Goal: Check status: Check status

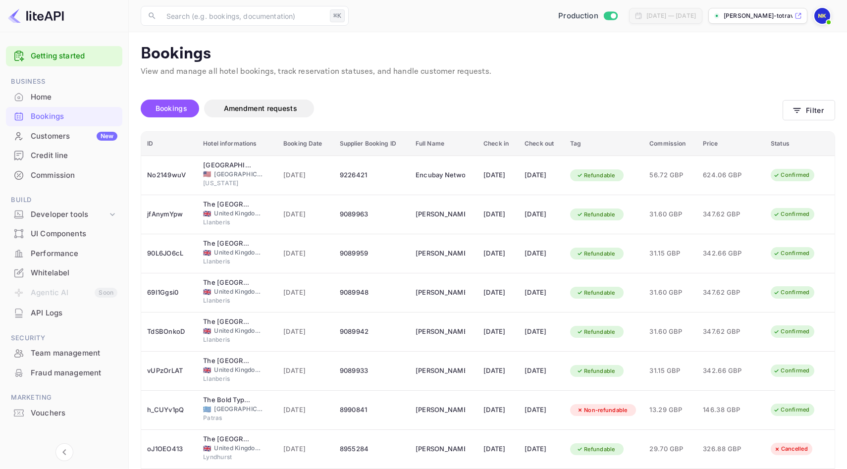
click at [68, 98] on div "Home" at bounding box center [74, 97] width 87 height 11
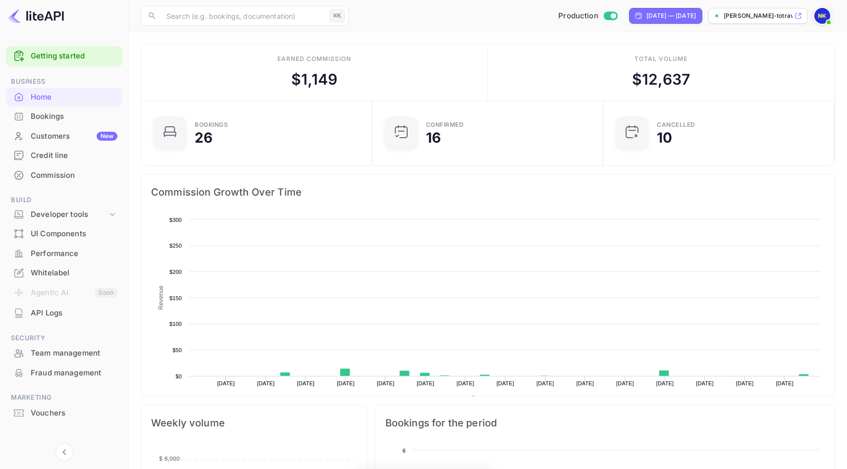
scroll to position [161, 225]
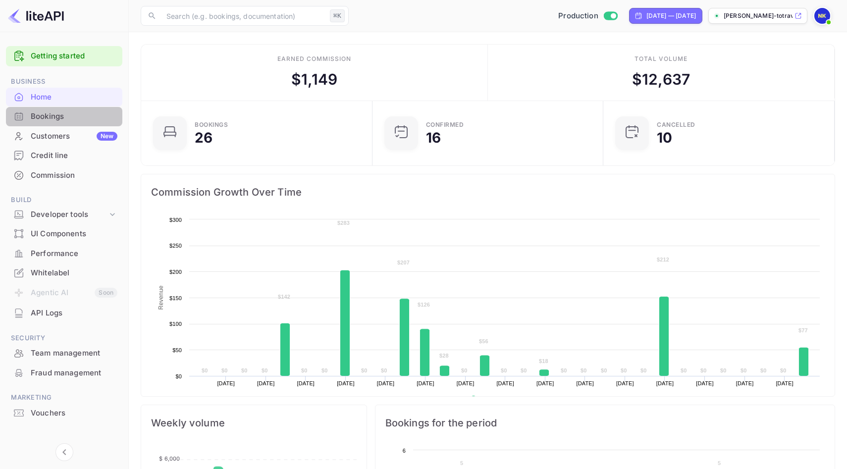
click at [69, 115] on div "Bookings" at bounding box center [74, 116] width 87 height 11
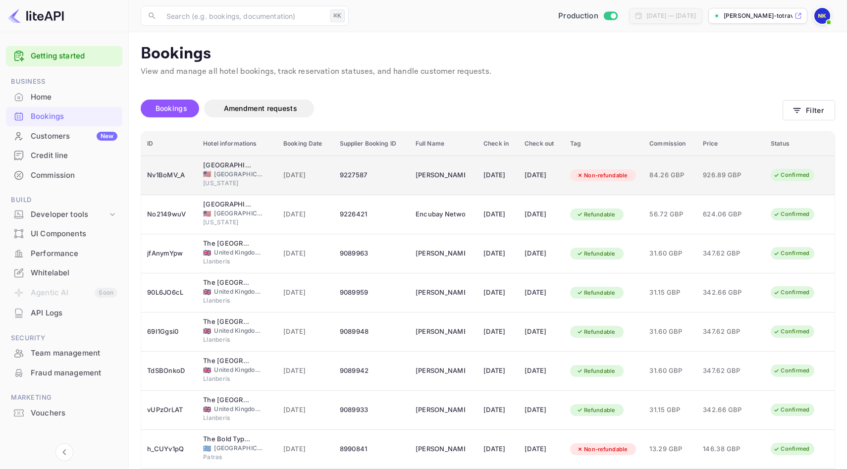
click at [706, 184] on td "926.89 GBP" at bounding box center [731, 176] width 68 height 40
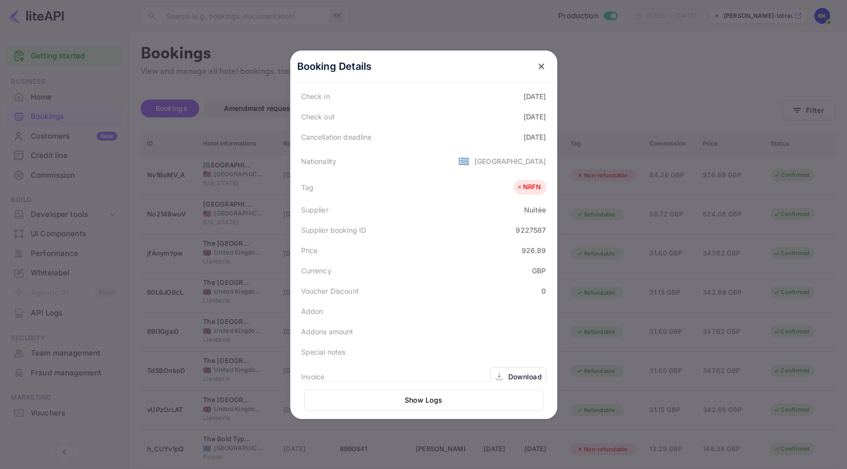
scroll to position [221, 0]
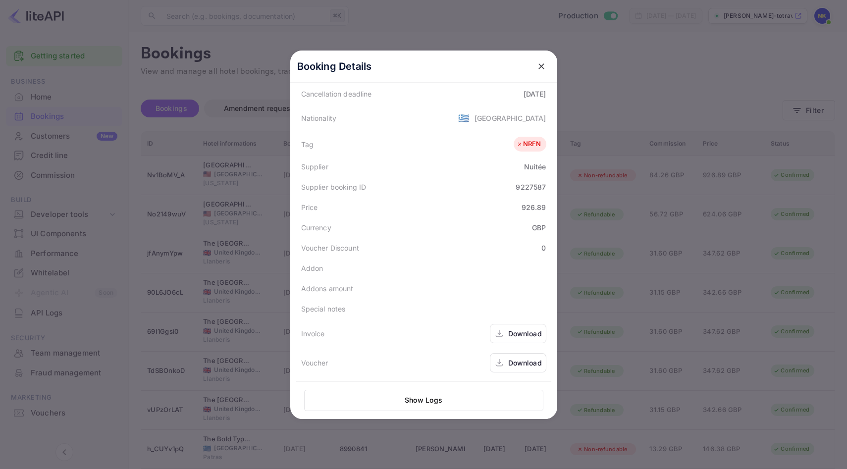
click at [523, 364] on div "Download" at bounding box center [525, 363] width 34 height 10
click at [547, 66] on button "close" at bounding box center [542, 66] width 18 height 18
